Goal: Task Accomplishment & Management: Manage account settings

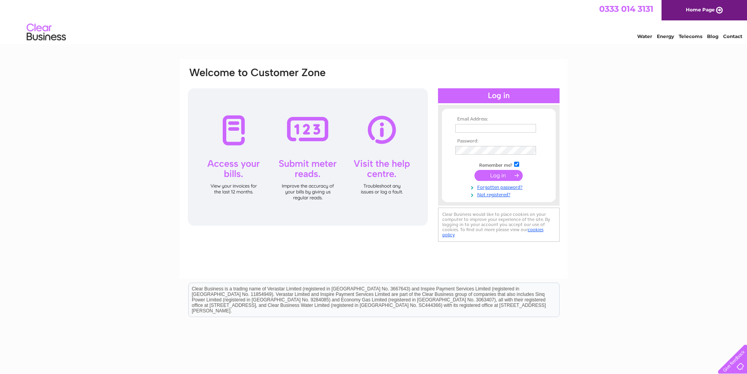
type input "forfarfurniture@hotmail.com"
click at [497, 175] on input "submit" at bounding box center [499, 175] width 48 height 11
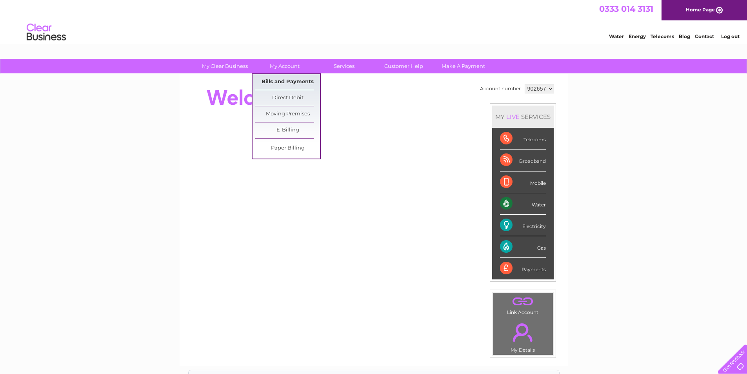
click at [288, 78] on link "Bills and Payments" at bounding box center [287, 82] width 65 height 16
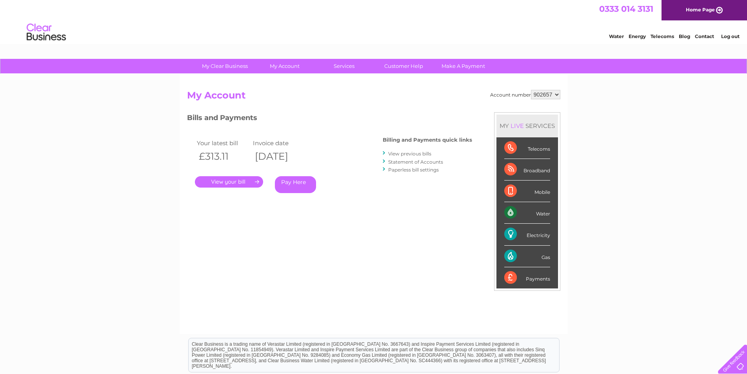
click at [397, 154] on link "View previous bills" at bounding box center [409, 154] width 43 height 6
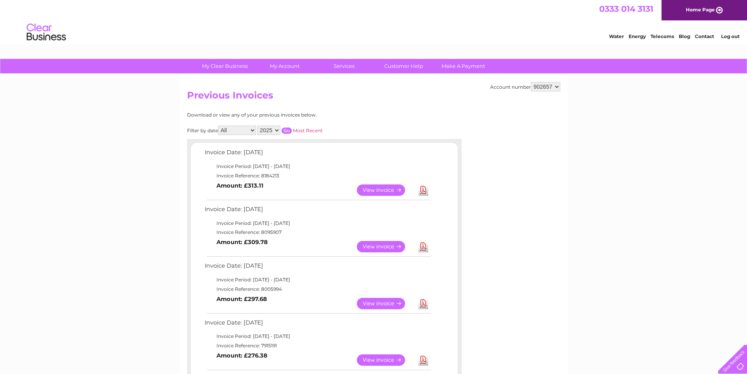
click at [551, 86] on select "902657" at bounding box center [545, 86] width 29 height 9
